Goal: Transaction & Acquisition: Purchase product/service

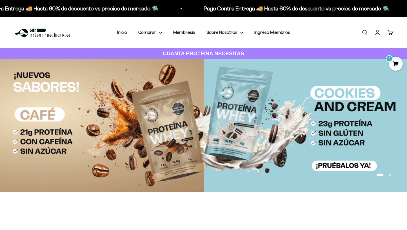
click at [365, 31] on link "Buscar" at bounding box center [364, 32] width 6 height 6
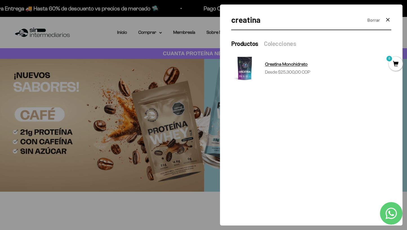
type input "creatina"
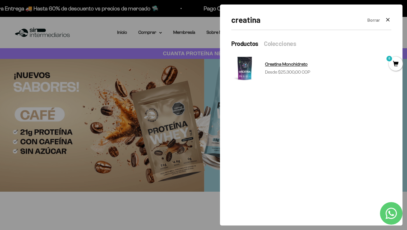
click at [304, 66] on span "Creatina Monohidrato" at bounding box center [286, 64] width 43 height 5
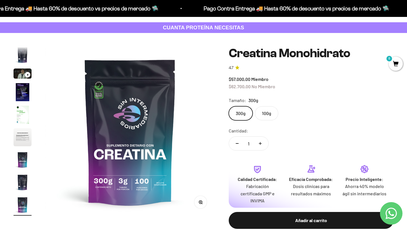
scroll to position [27, 0]
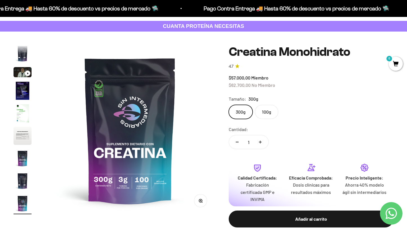
click at [268, 109] on label "100g" at bounding box center [266, 112] width 23 height 14
click at [229, 105] on input "100g" at bounding box center [228, 104] width 0 height 0
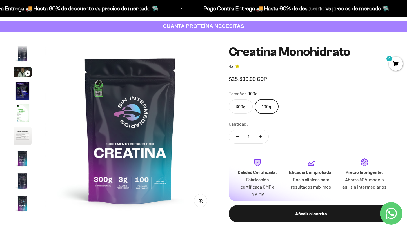
scroll to position [0, 1060]
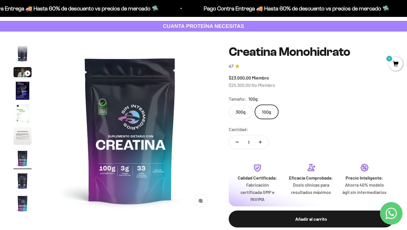
click at [244, 113] on label "300g" at bounding box center [241, 112] width 24 height 14
click at [229, 105] on input "300g" at bounding box center [228, 104] width 0 height 0
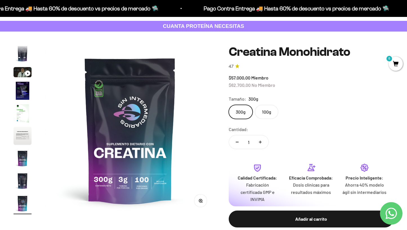
click at [265, 113] on label "100g" at bounding box center [266, 112] width 23 height 14
click at [229, 105] on input "100g" at bounding box center [228, 104] width 0 height 0
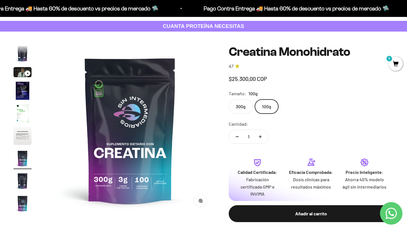
scroll to position [0, 1060]
